Goal: Task Accomplishment & Management: Use online tool/utility

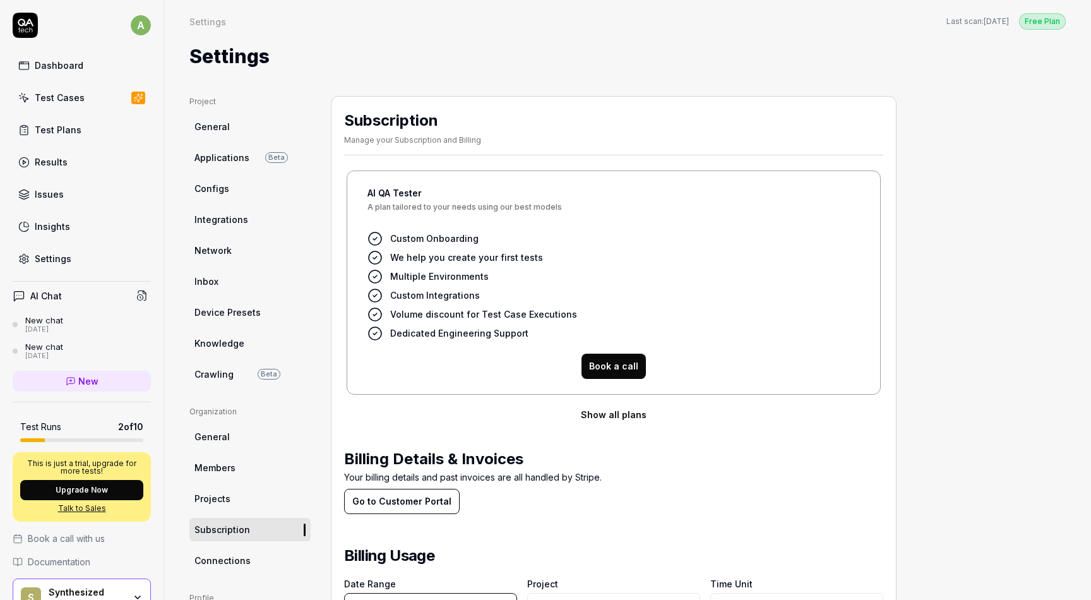
click at [109, 63] on link "Dashboard" at bounding box center [82, 65] width 138 height 25
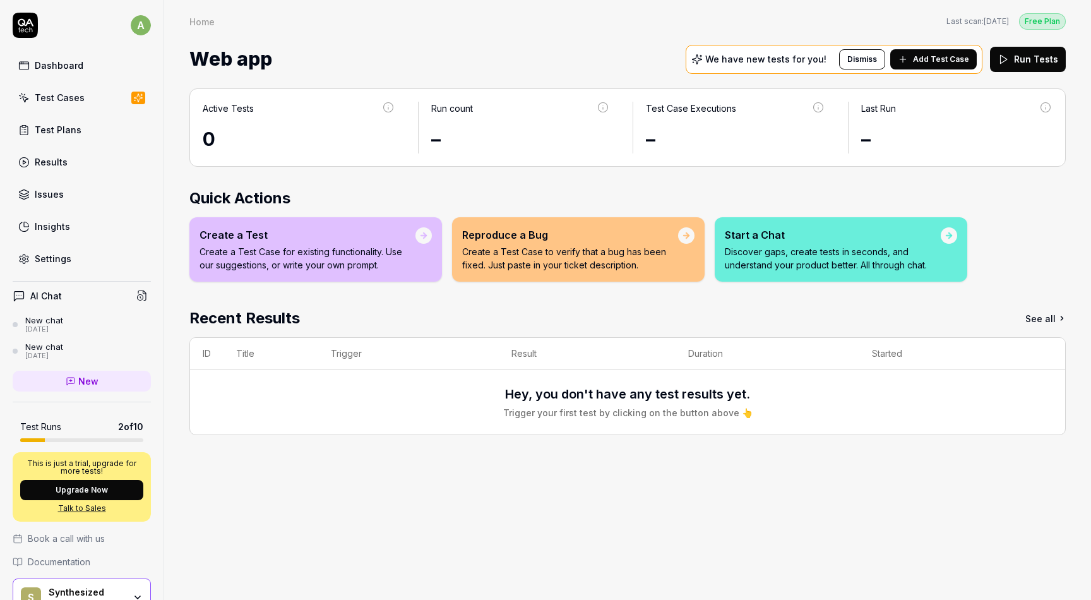
scroll to position [65, 0]
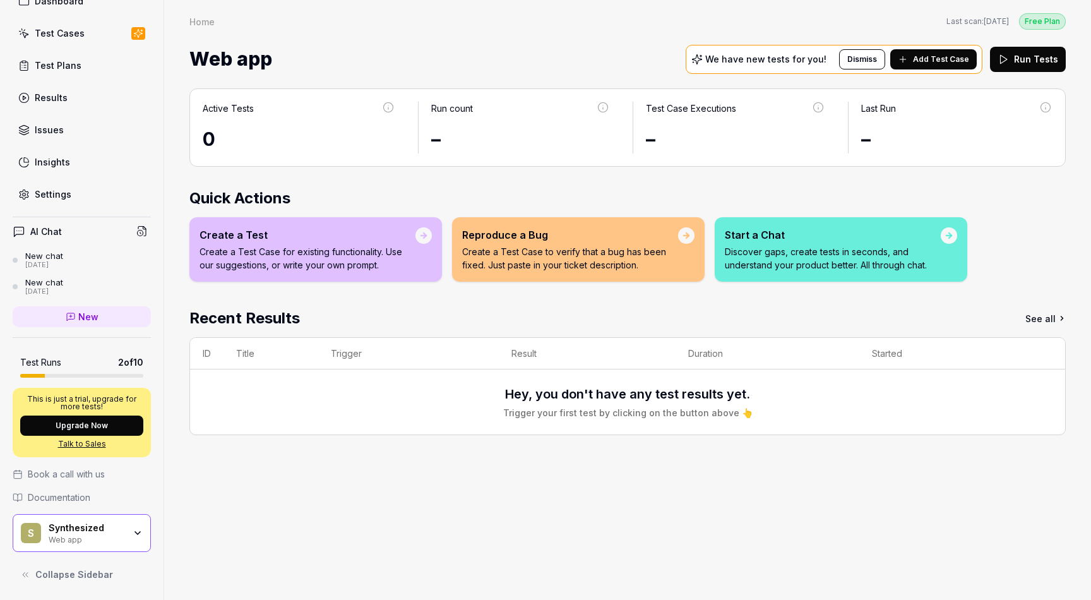
click at [181, 518] on div "Active Tests 0 Run count – Test Case Executions – Last Run – Quick Actions Crea…" at bounding box center [627, 338] width 927 height 524
click at [138, 539] on div "S Synthesized Web app" at bounding box center [82, 533] width 138 height 38
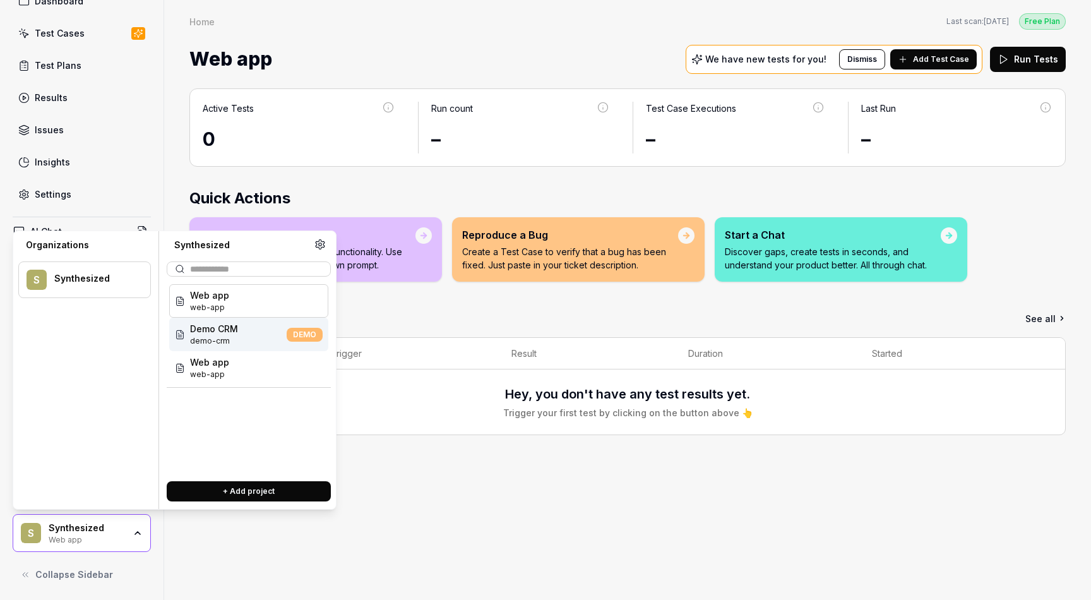
click at [232, 333] on span "Demo CRM" at bounding box center [214, 328] width 48 height 13
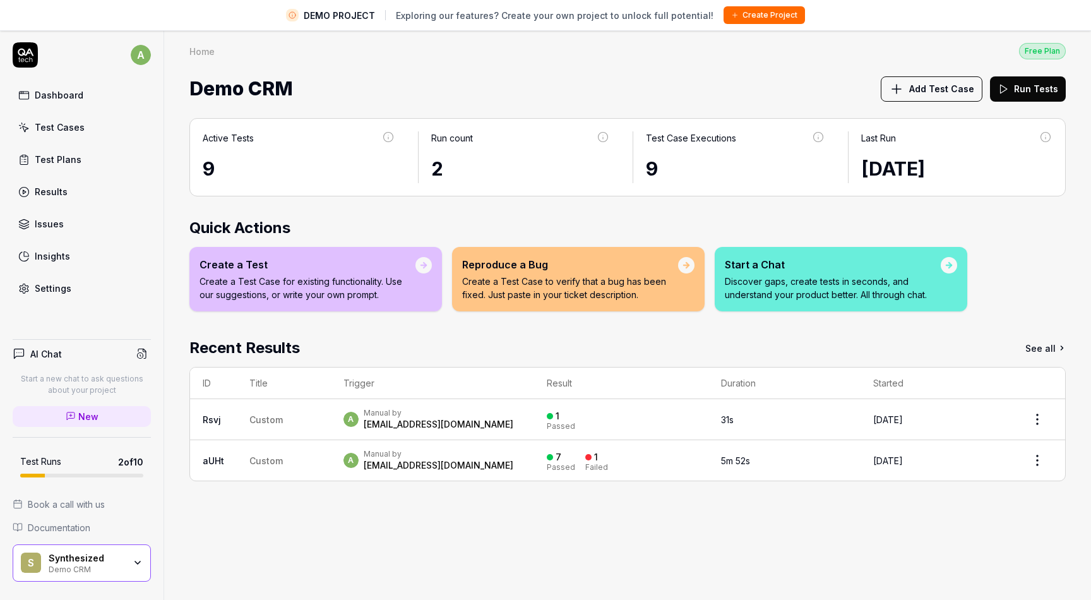
scroll to position [30, 0]
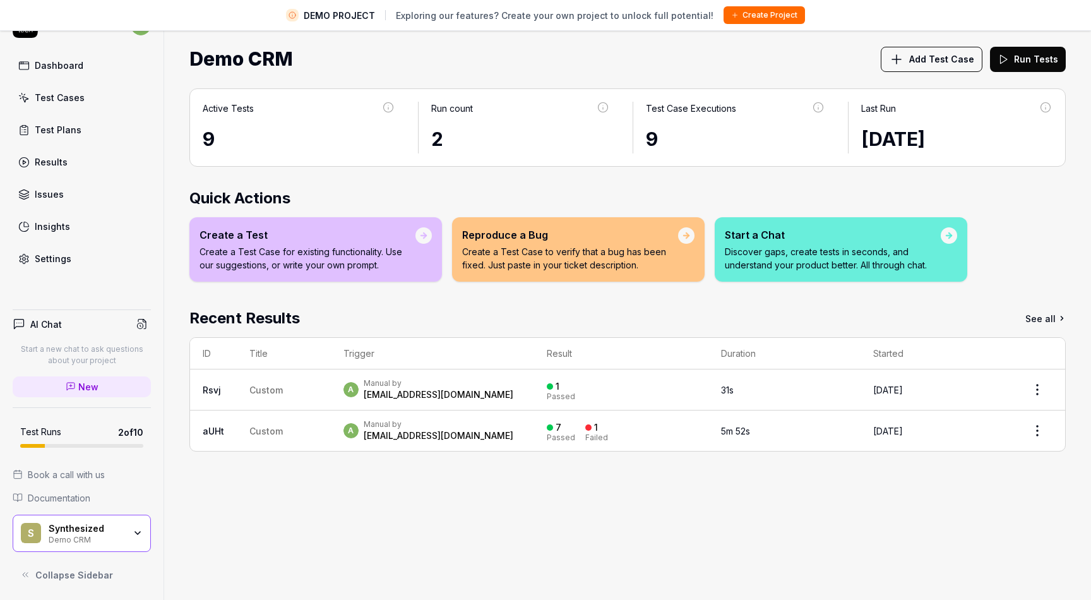
click at [69, 261] on div "Settings" at bounding box center [53, 258] width 37 height 13
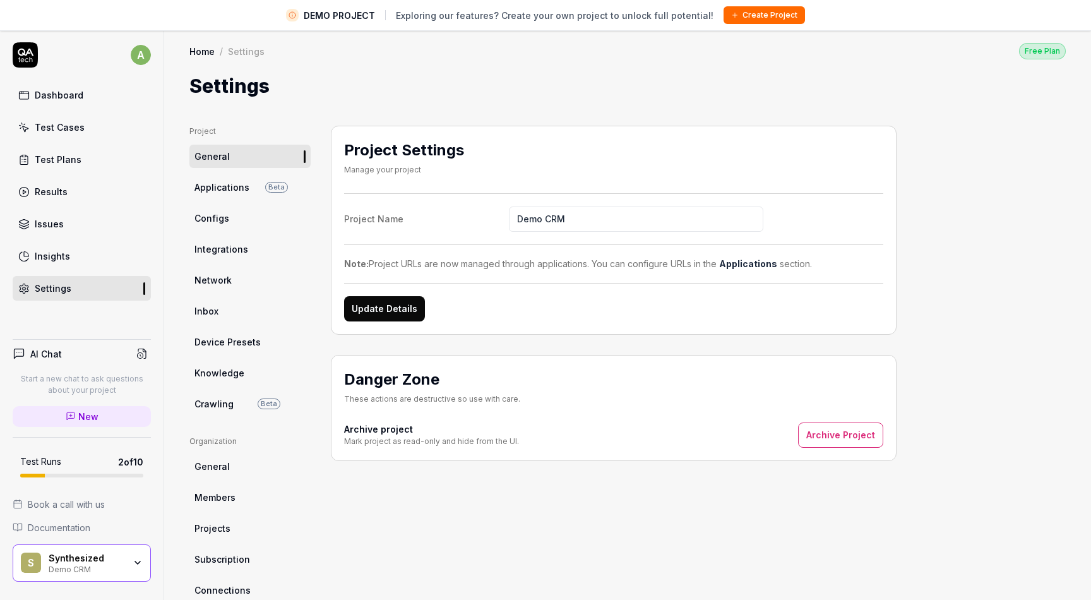
click at [68, 349] on div "AI Chat" at bounding box center [82, 354] width 138 height 18
click at [49, 358] on h4 "AI Chat" at bounding box center [46, 353] width 32 height 13
click at [106, 121] on link "Test Cases" at bounding box center [82, 127] width 138 height 25
click at [90, 94] on link "Dashboard" at bounding box center [82, 95] width 138 height 25
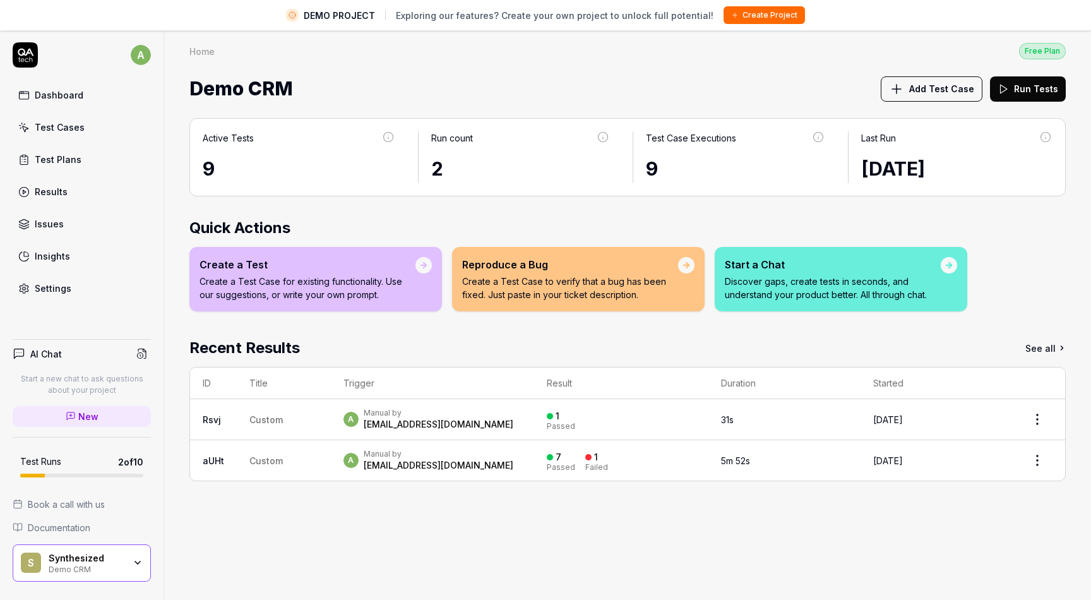
click at [213, 54] on div "Home" at bounding box center [201, 51] width 25 height 13
click at [74, 93] on div "Dashboard" at bounding box center [59, 94] width 49 height 13
click at [46, 364] on div "AI Chat Start a new chat to ask questions about your project New" at bounding box center [82, 388] width 138 height 97
click at [118, 409] on link "New" at bounding box center [82, 416] width 138 height 21
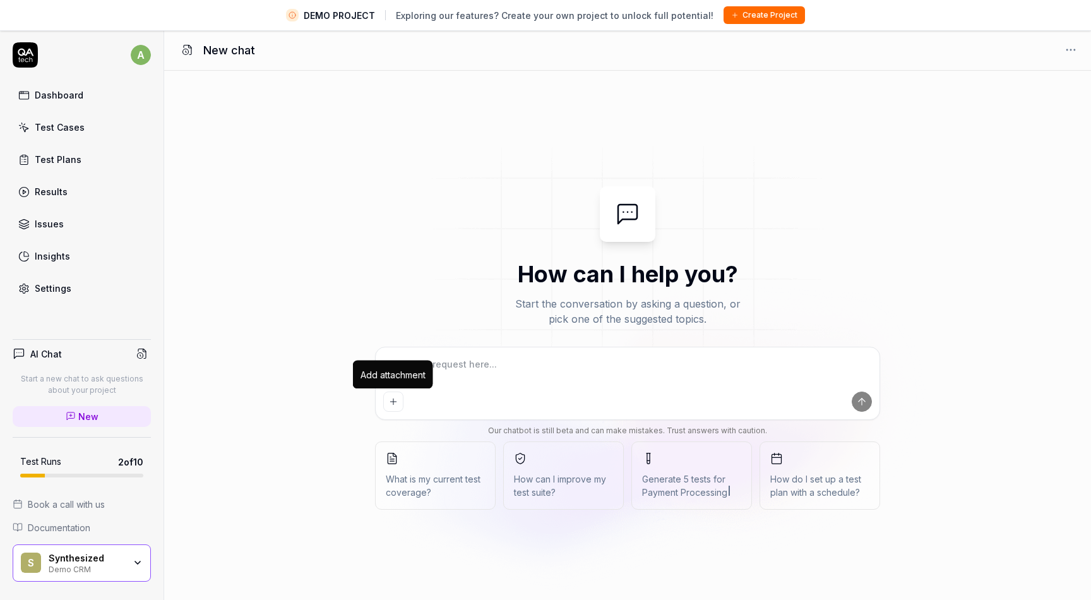
type textarea "*"
click at [396, 402] on icon "Add attachment" at bounding box center [393, 402] width 6 height 0
click at [80, 100] on div "Dashboard" at bounding box center [59, 94] width 49 height 13
type textarea "*"
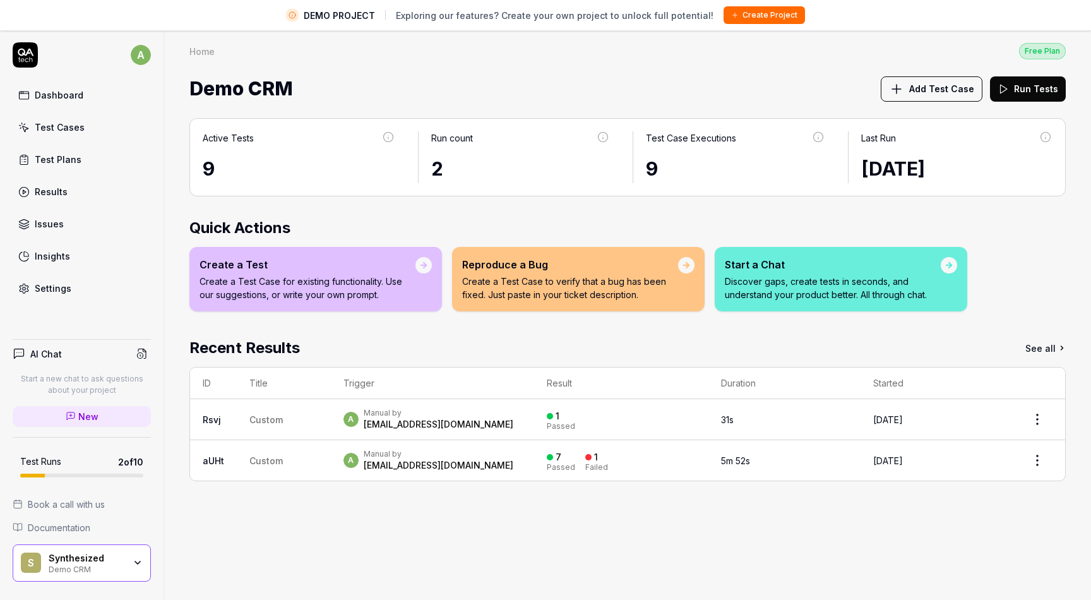
scroll to position [30, 0]
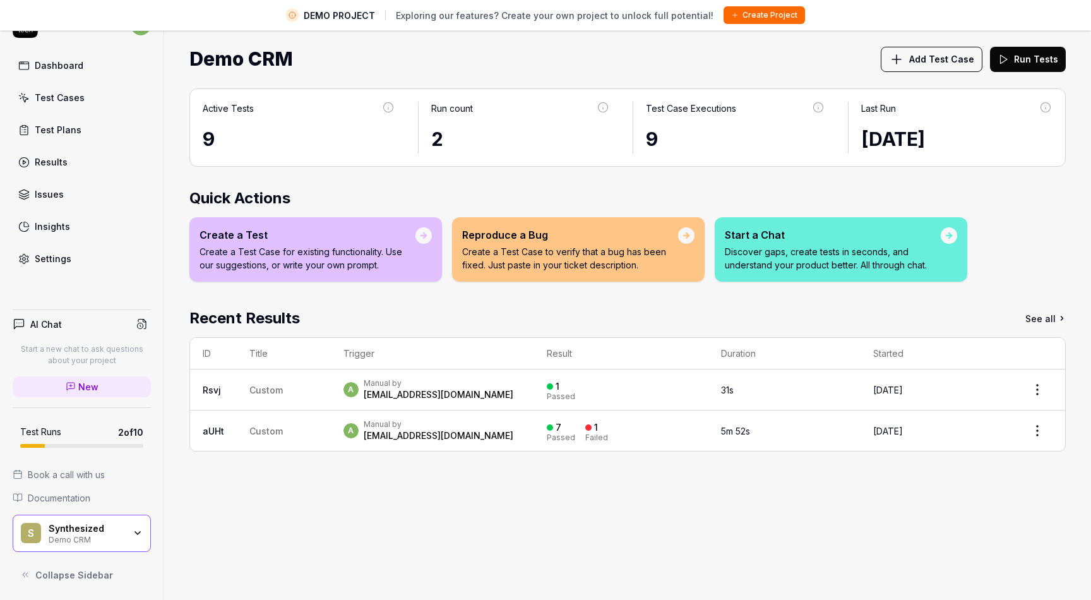
click at [27, 571] on icon at bounding box center [25, 574] width 10 height 10
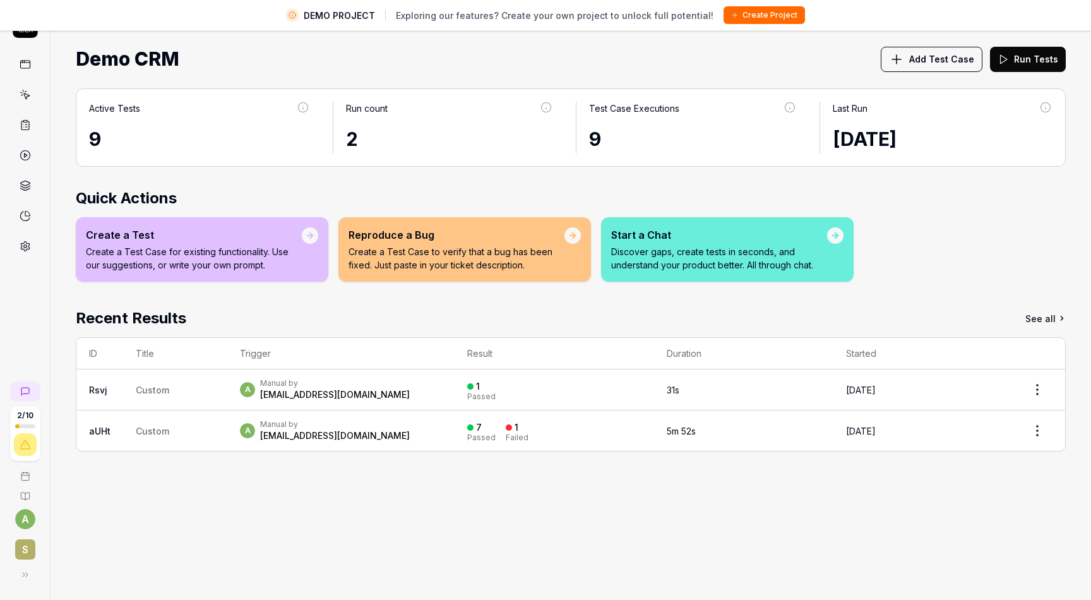
scroll to position [0, 0]
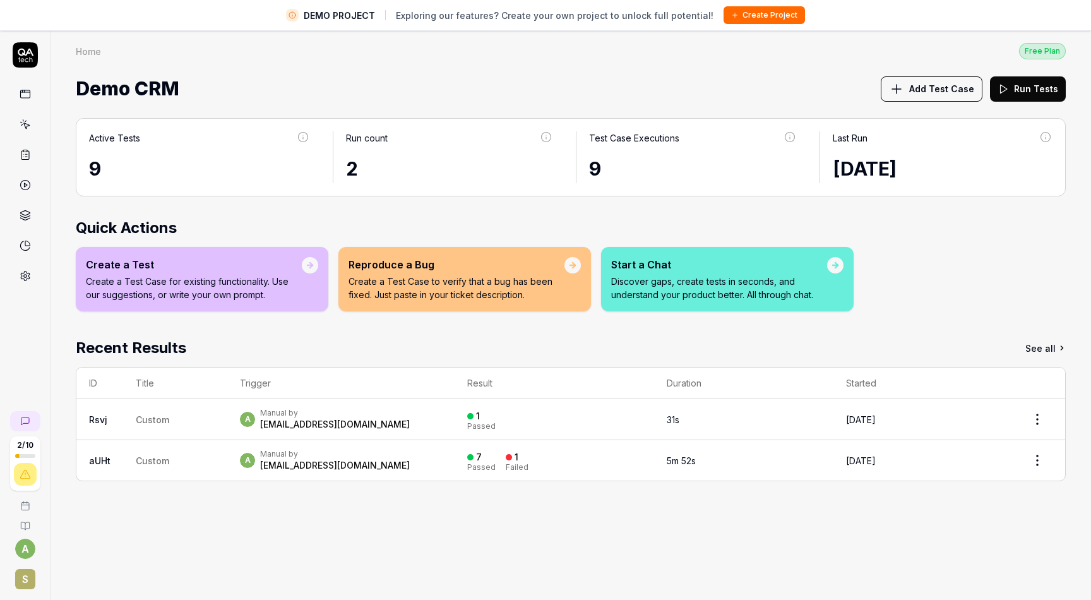
click at [29, 184] on circle at bounding box center [24, 185] width 9 height 9
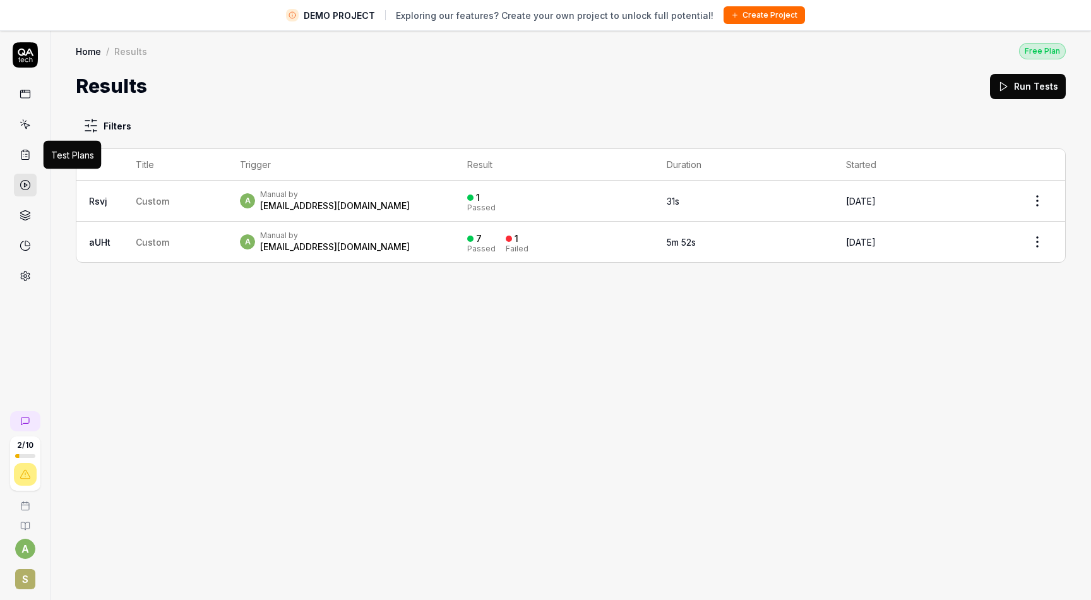
click at [23, 153] on icon at bounding box center [25, 154] width 11 height 11
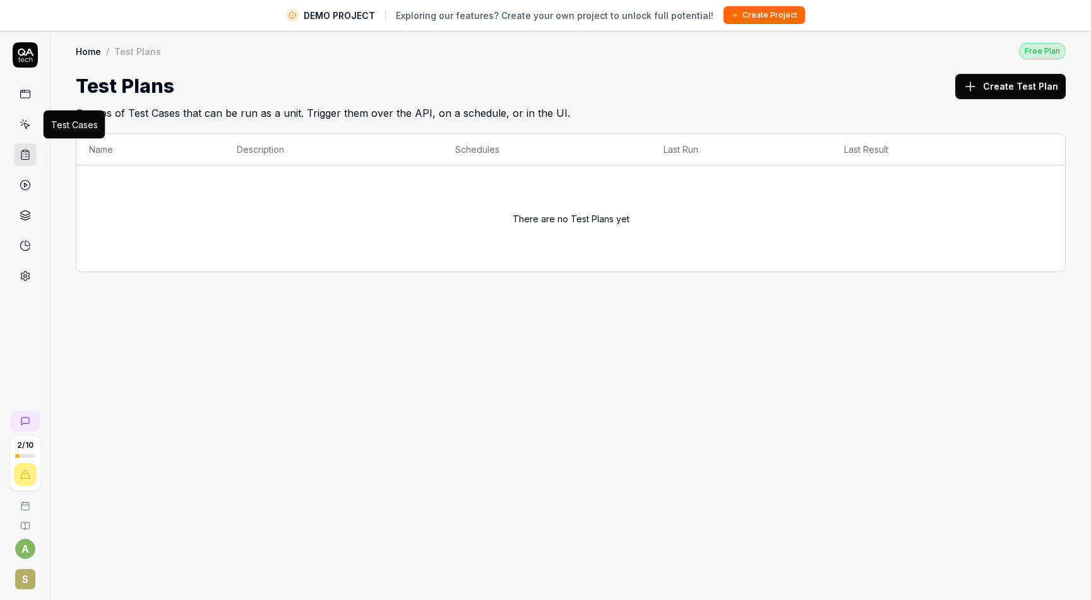
click at [20, 122] on icon at bounding box center [25, 124] width 11 height 11
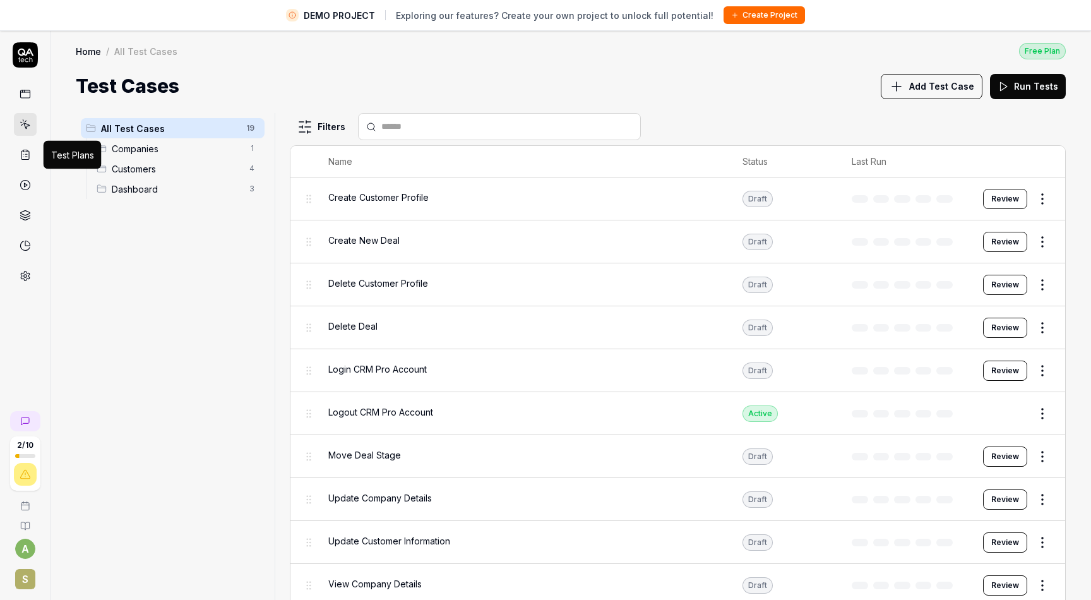
click at [28, 153] on icon at bounding box center [25, 154] width 11 height 11
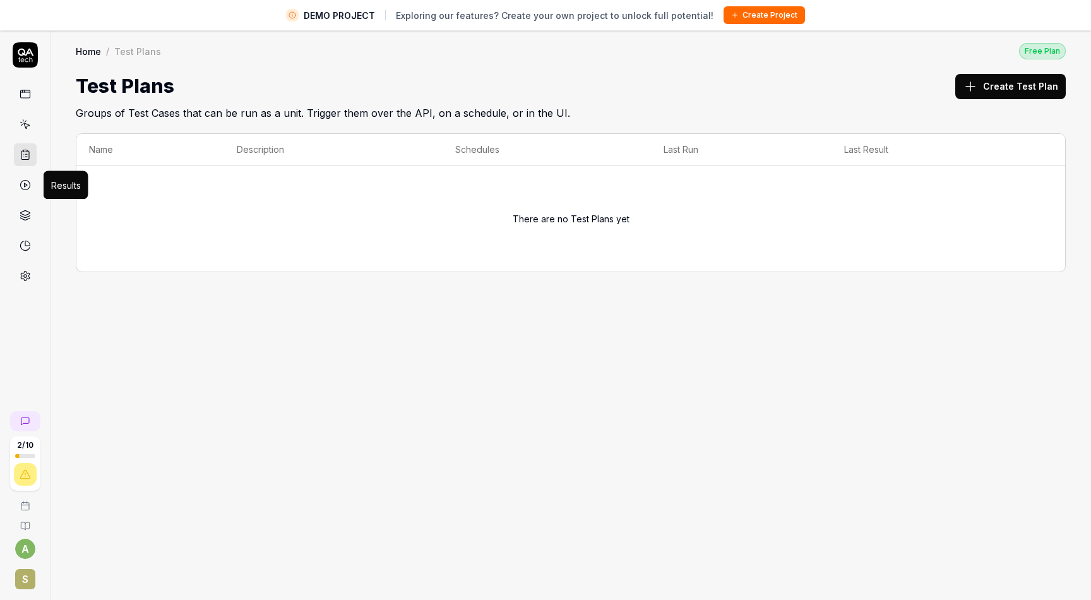
click at [30, 187] on icon at bounding box center [25, 184] width 11 height 11
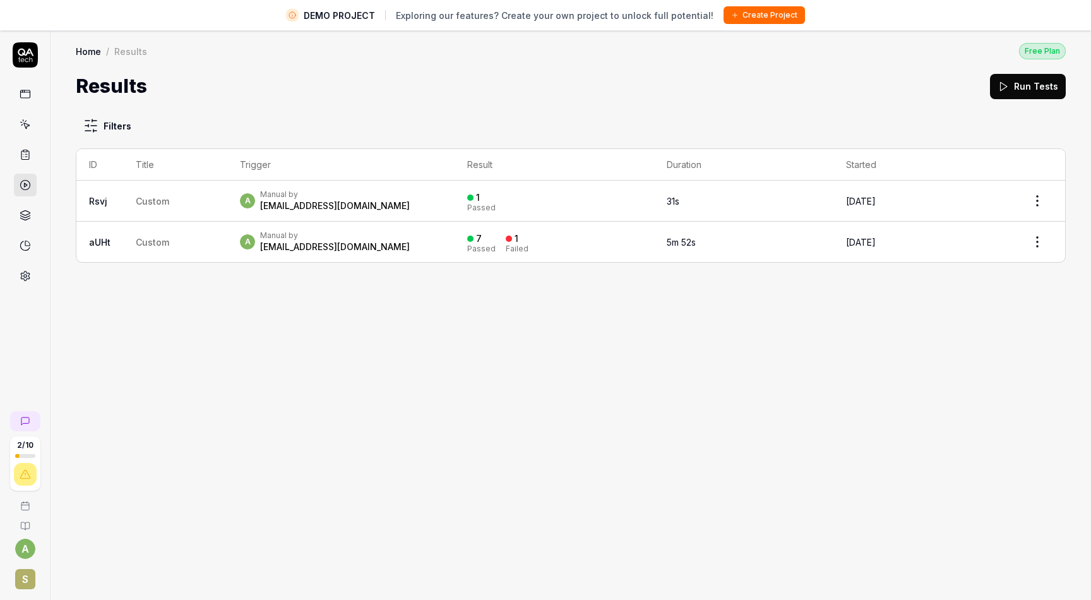
click at [26, 217] on icon at bounding box center [24, 216] width 9 height 3
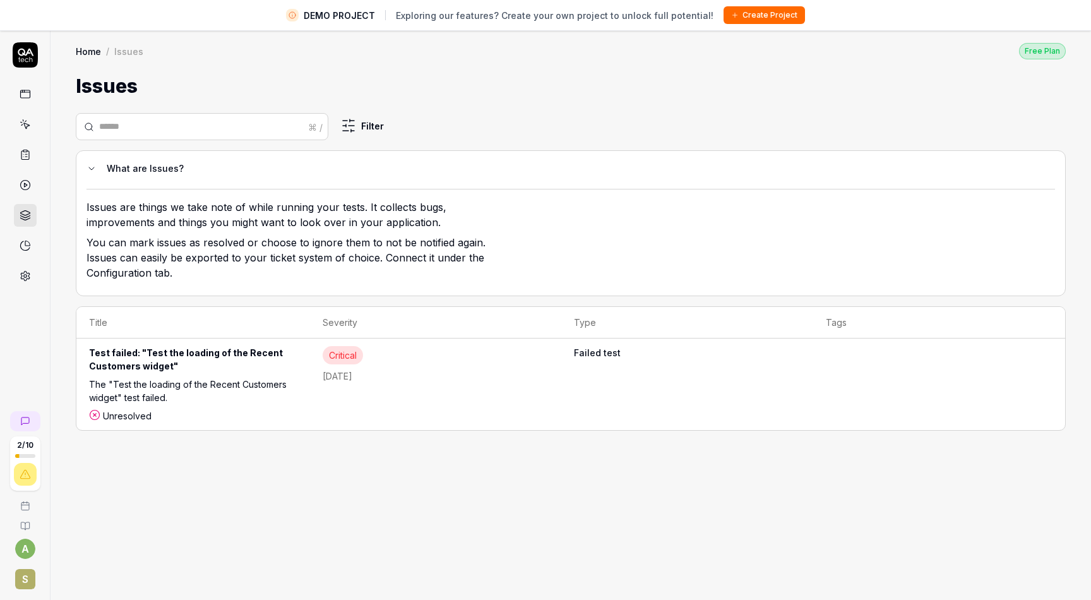
scroll to position [30, 0]
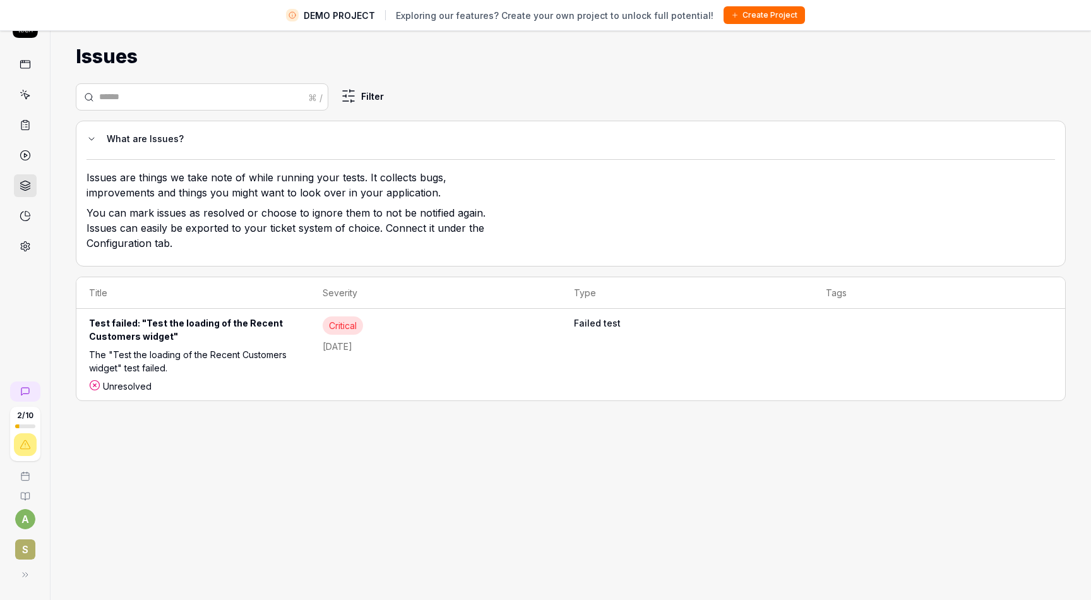
click at [25, 213] on icon at bounding box center [27, 213] width 4 height 4
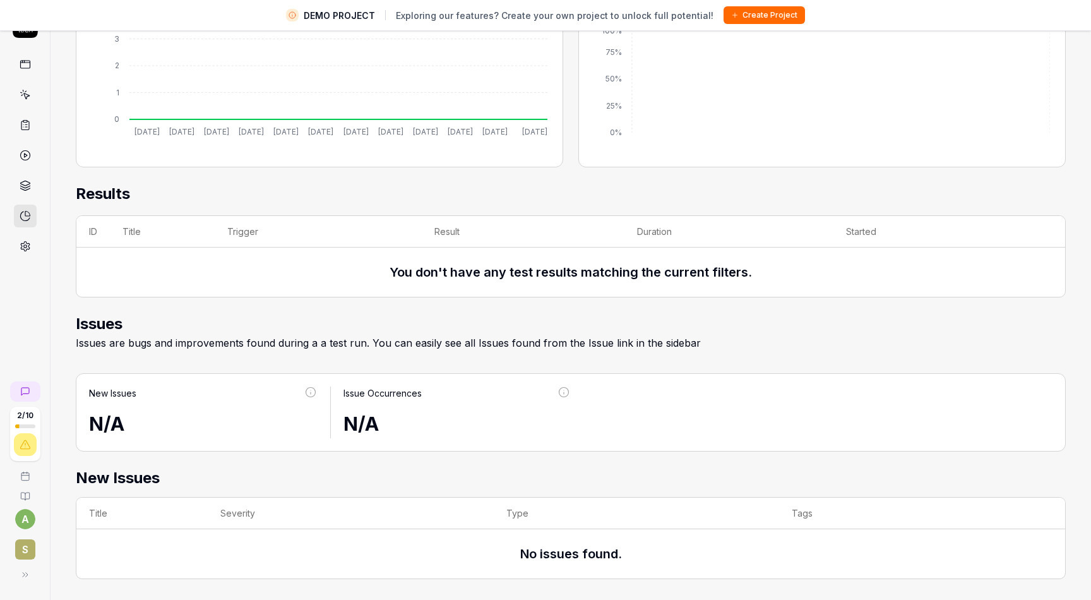
scroll to position [261, 0]
click at [25, 247] on icon at bounding box center [25, 246] width 11 height 11
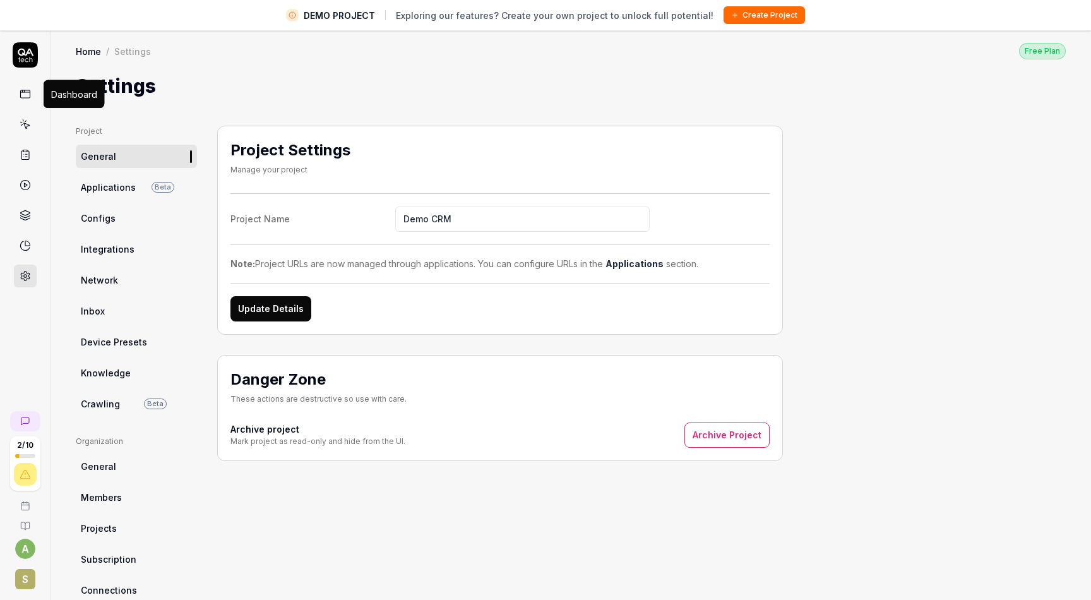
click at [25, 93] on icon at bounding box center [25, 93] width 11 height 11
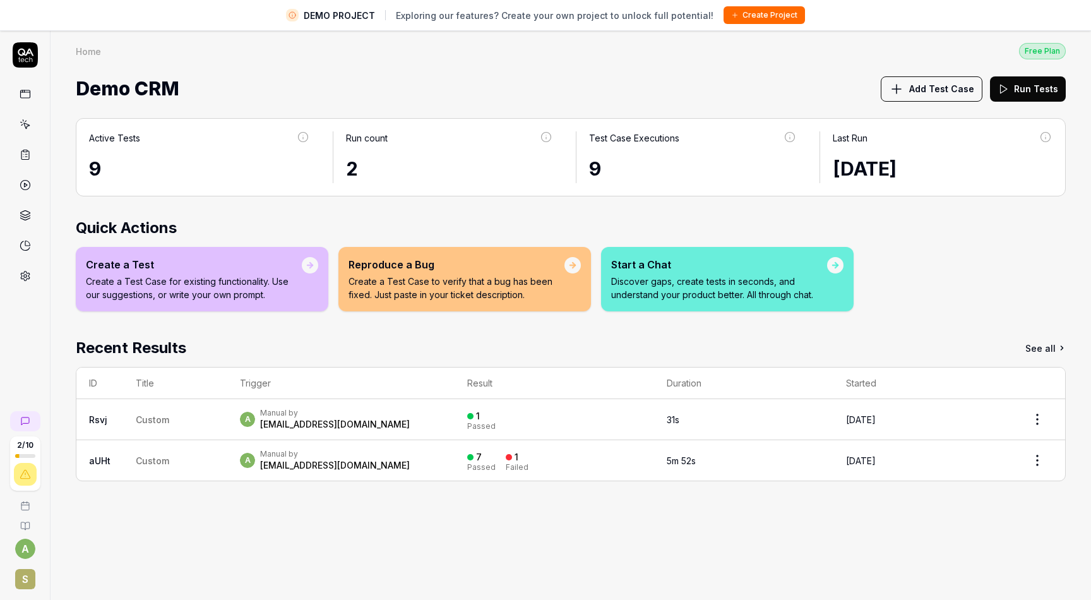
click at [27, 581] on span "S" at bounding box center [25, 579] width 20 height 20
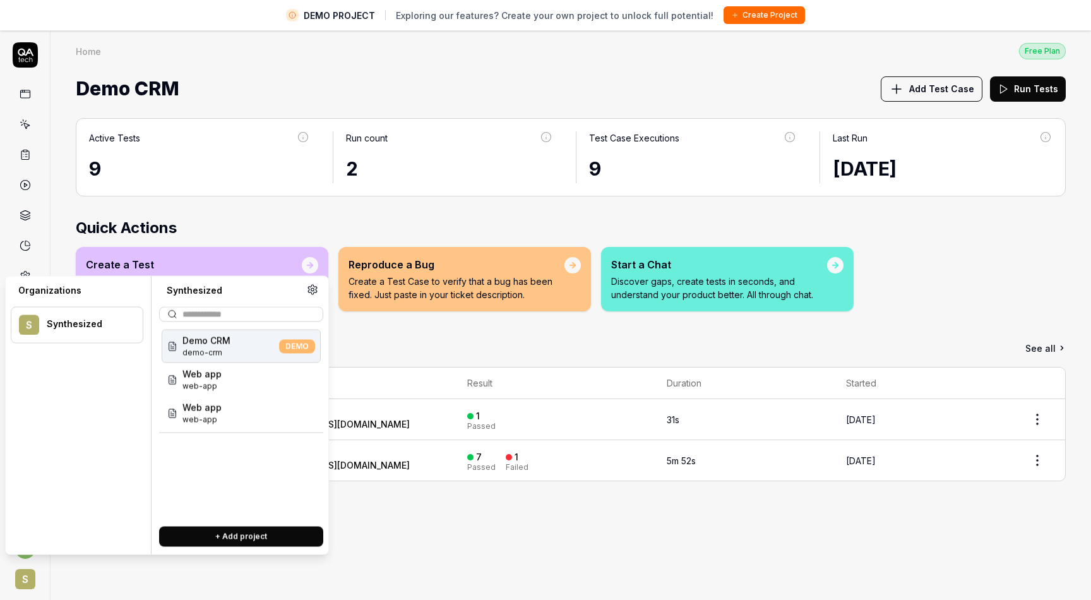
click at [250, 315] on input "text" at bounding box center [248, 313] width 133 height 13
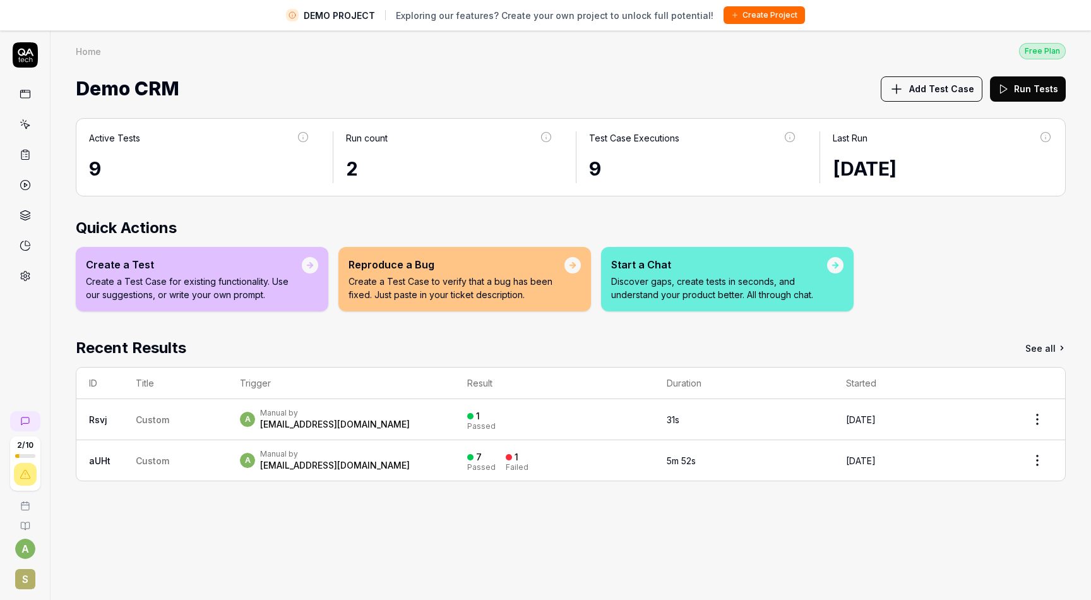
click at [255, 217] on h2 "Quick Actions" at bounding box center [571, 228] width 990 height 23
drag, startPoint x: 507, startPoint y: 14, endPoint x: 706, endPoint y: 16, distance: 198.9
click at [706, 16] on div "DEMO PROJECT Exploring our features? Create your own project to unlock full pot…" at bounding box center [545, 15] width 519 height 18
copy span "Create your own project to unlock full potential!"
click at [742, 16] on button "Create Project" at bounding box center [763, 15] width 81 height 18
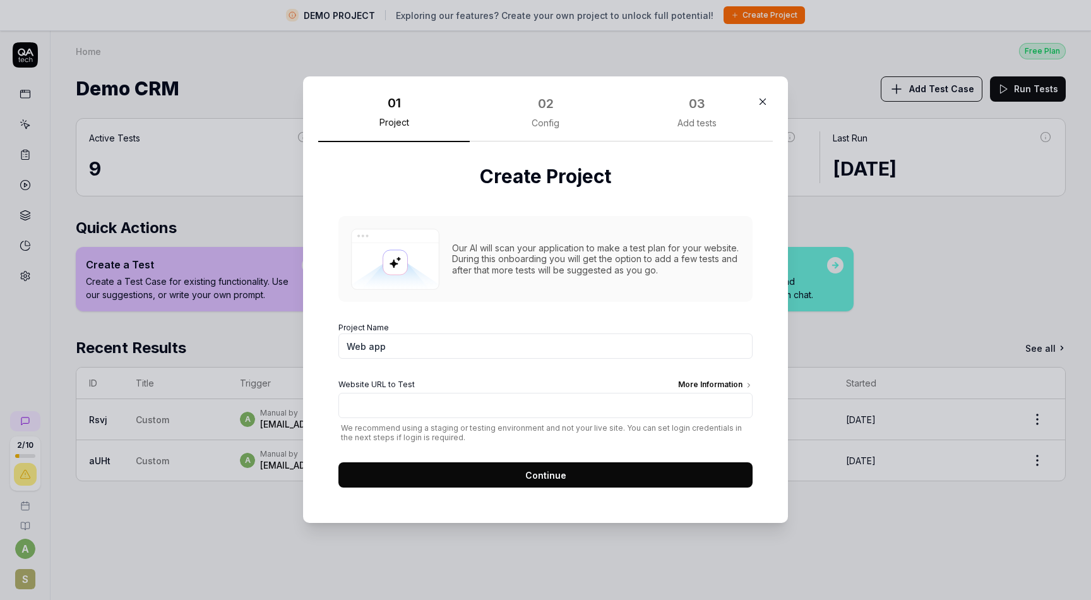
click at [562, 128] on div "02 Config" at bounding box center [546, 117] width 152 height 50
click at [696, 110] on div "03" at bounding box center [697, 103] width 16 height 19
click at [549, 113] on div "02" at bounding box center [545, 103] width 23 height 23
click at [527, 113] on div "02 Config" at bounding box center [546, 117] width 152 height 50
click at [699, 119] on div "Add tests" at bounding box center [696, 122] width 39 height 11
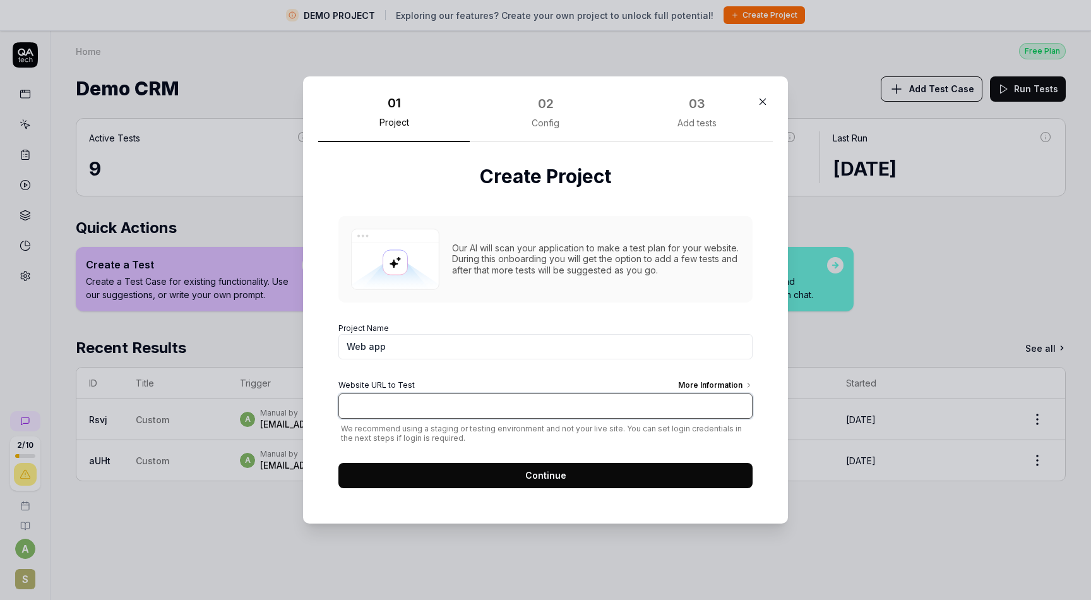
click at [378, 414] on input "Website URL to Test More Information" at bounding box center [545, 405] width 414 height 25
type input "[URL][DOMAIN_NAME]"
click at [457, 473] on button "Continue" at bounding box center [545, 475] width 414 height 25
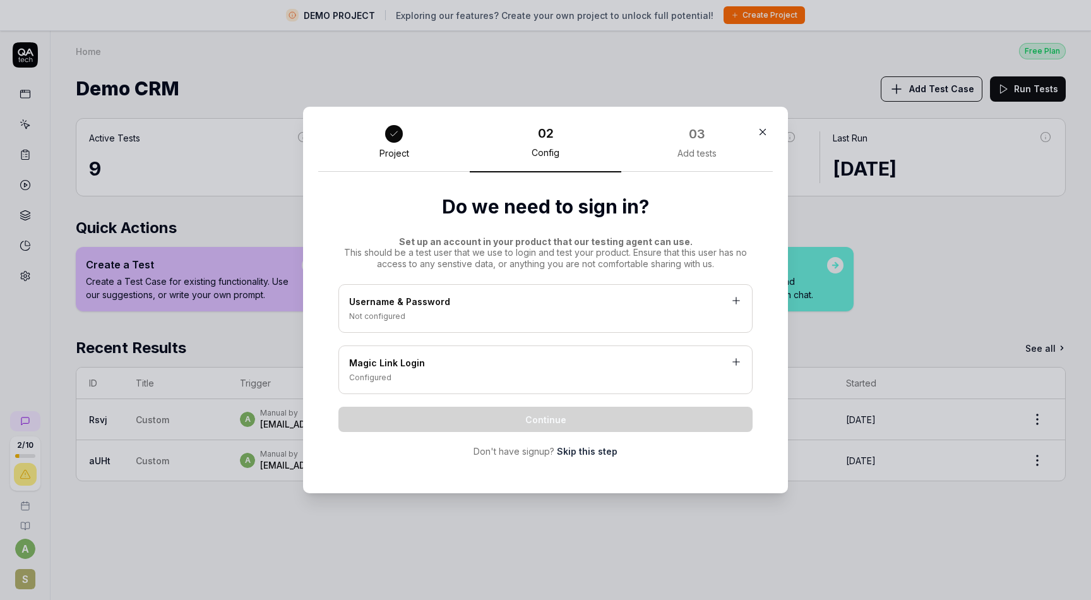
click at [571, 446] on link "Skip this step" at bounding box center [587, 450] width 61 height 13
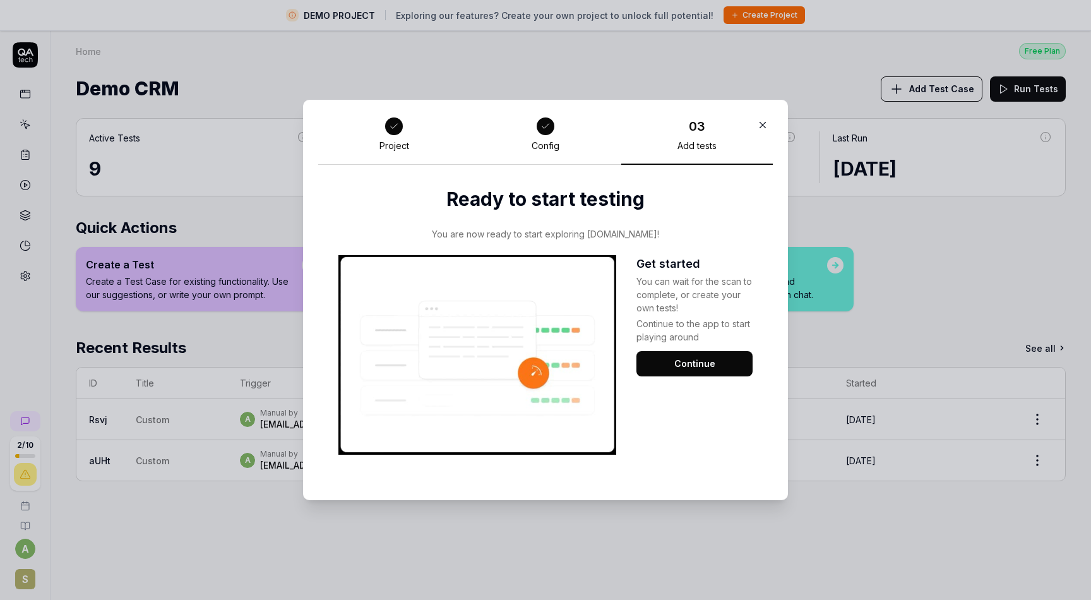
click at [666, 362] on button "Continue" at bounding box center [694, 363] width 116 height 25
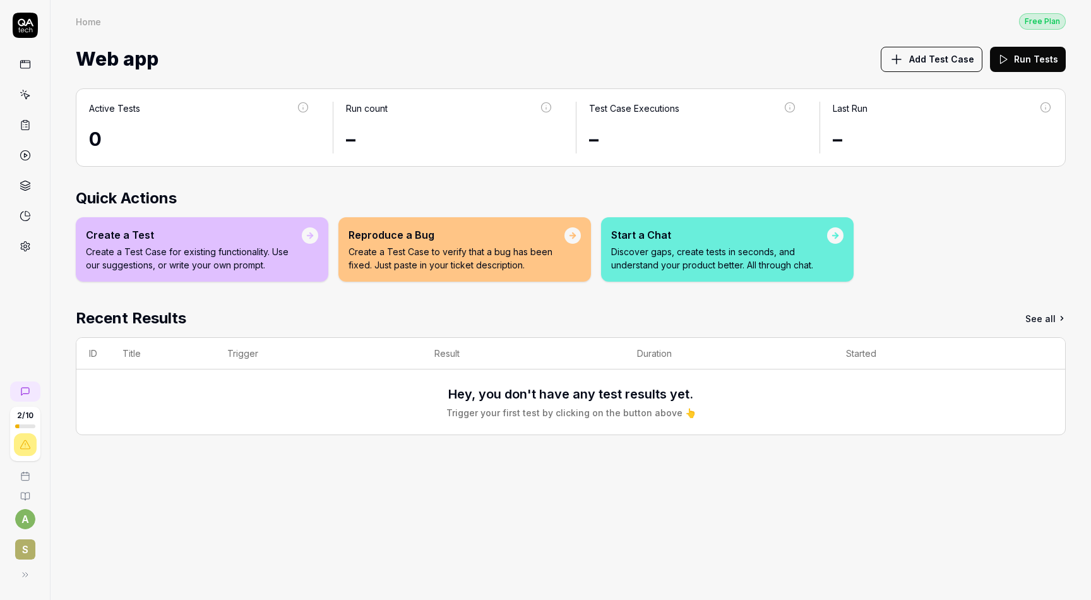
click at [238, 245] on p "Create a Test Case for existing functionality. Use our suggestions, or write yo…" at bounding box center [194, 258] width 216 height 27
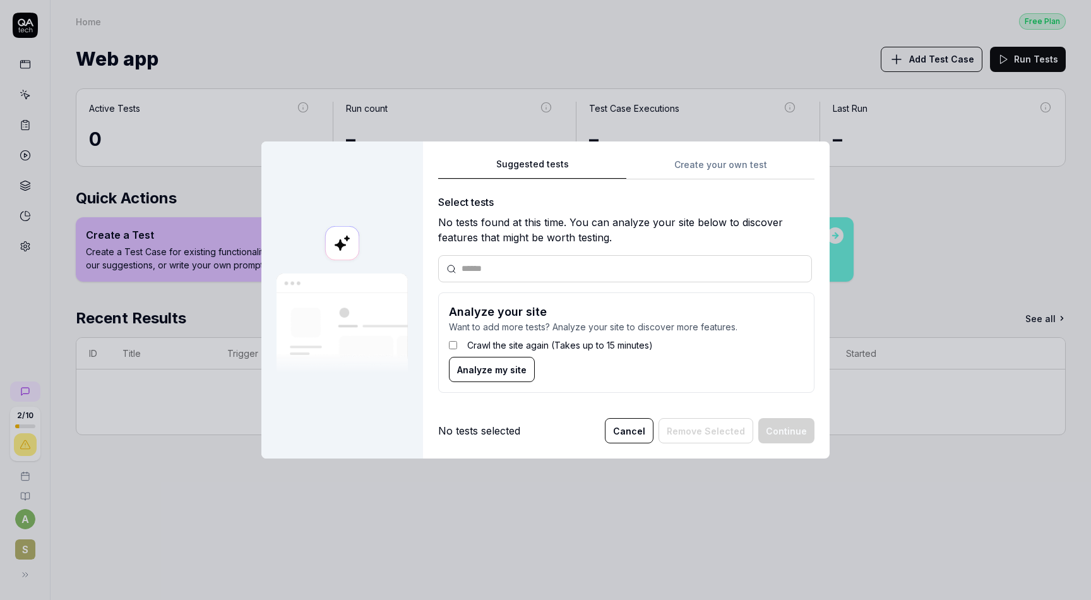
click at [643, 431] on button "Cancel" at bounding box center [629, 430] width 49 height 25
